Goal: Task Accomplishment & Management: Use online tool/utility

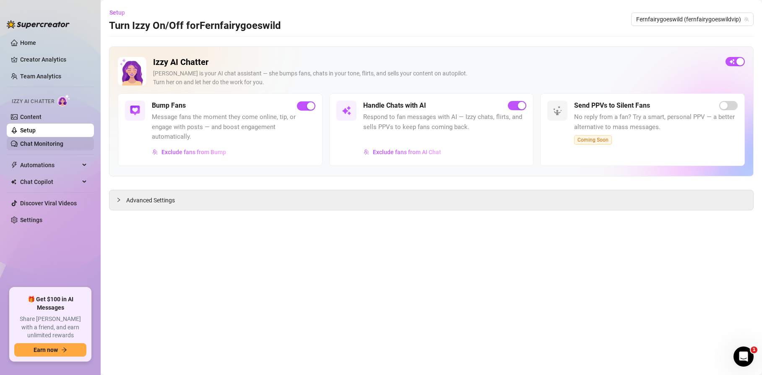
click at [29, 142] on link "Chat Monitoring" at bounding box center [41, 144] width 43 height 7
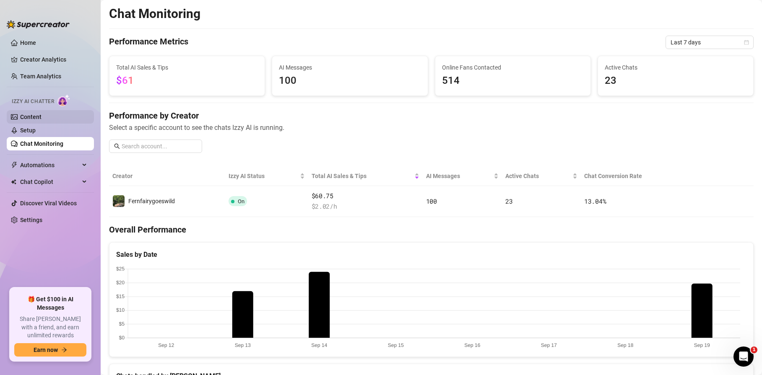
click at [28, 117] on link "Content" at bounding box center [30, 117] width 21 height 7
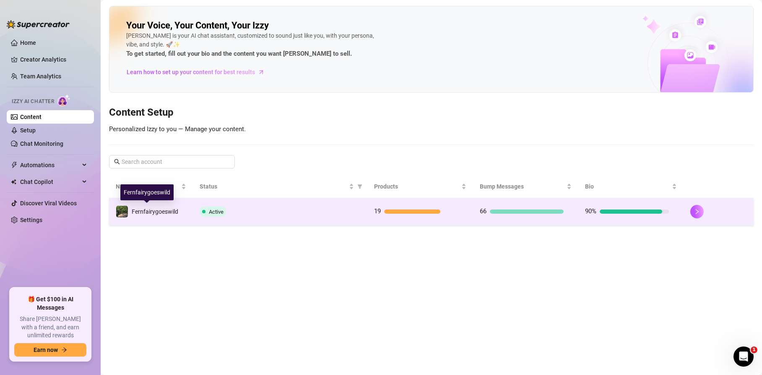
click at [168, 212] on span "Fernfairygoeswild" at bounding box center [155, 211] width 47 height 7
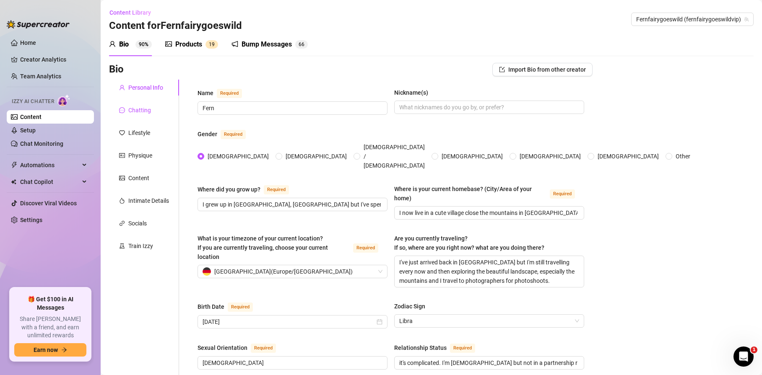
click at [141, 110] on div "Chatting" at bounding box center [139, 110] width 23 height 9
